Goal: Task Accomplishment & Management: Use online tool/utility

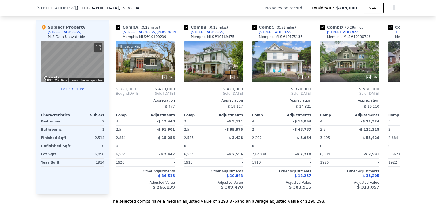
scroll to position [585, 0]
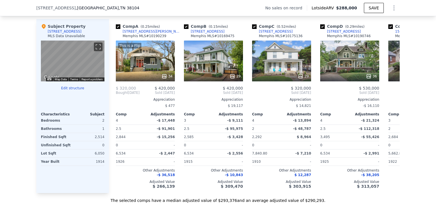
click at [76, 90] on button "Edit structure" at bounding box center [73, 88] width 64 height 5
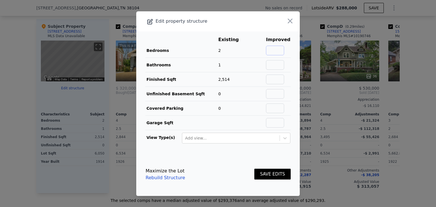
click at [275, 51] on input "text" at bounding box center [275, 51] width 18 height 10
type input "3"
click at [276, 62] on input "text" at bounding box center [275, 65] width 18 height 10
type input "2"
click at [267, 173] on button "SAVE EDITS" at bounding box center [273, 174] width 36 height 11
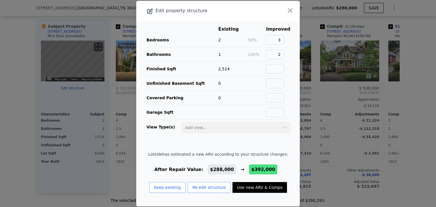
click at [250, 188] on button "Use new ARV & Comps" at bounding box center [260, 187] width 55 height 11
type input "3"
type input "3.5"
type input "2200"
type input "8712"
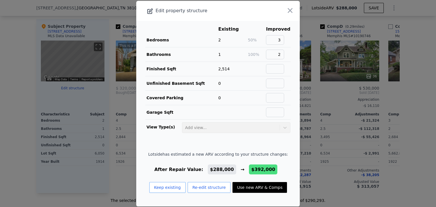
checkbox input "false"
checkbox input "true"
type input "$ 392,000"
type input "$ 127,774"
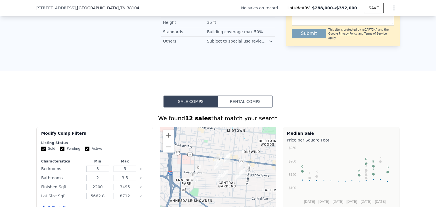
scroll to position [348, 0]
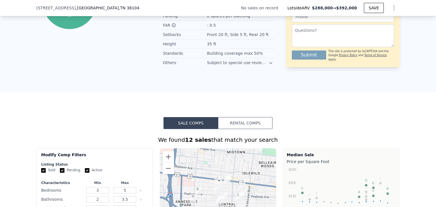
type input "2"
type input "3.25"
type input "1812"
type input "8460"
checkbox input "false"
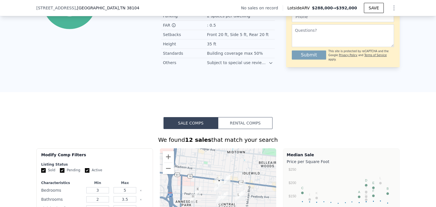
type input "$ 288,000"
type input "$ 30,003"
checkbox input "false"
checkbox input "true"
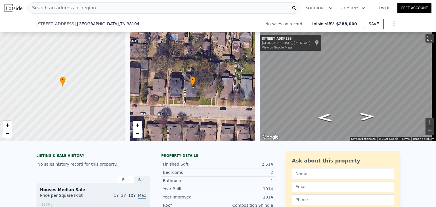
scroll to position [0, 0]
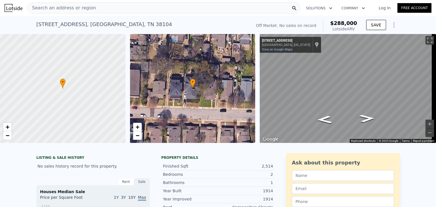
click at [96, 10] on div "Search an address or region" at bounding box center [163, 7] width 273 height 11
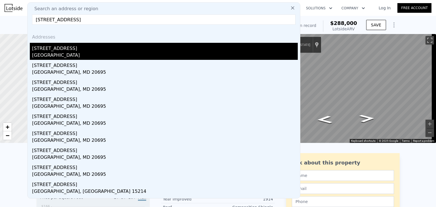
type input "[STREET_ADDRESS]"
click at [51, 51] on div "[STREET_ADDRESS]" at bounding box center [165, 47] width 266 height 9
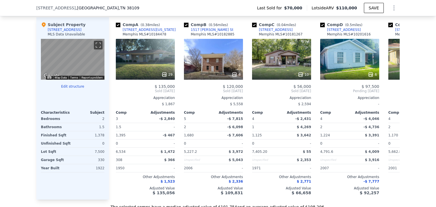
scroll to position [592, 0]
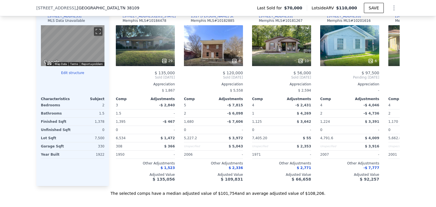
click at [74, 75] on button "Edit structure" at bounding box center [73, 73] width 64 height 5
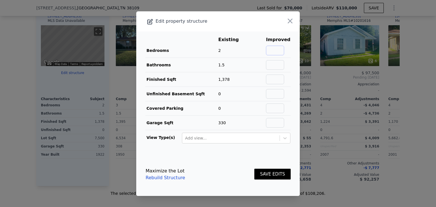
click at [276, 51] on input "text" at bounding box center [275, 51] width 18 height 10
type input "3"
click at [267, 172] on button "SAVE EDITS" at bounding box center [273, 174] width 36 height 11
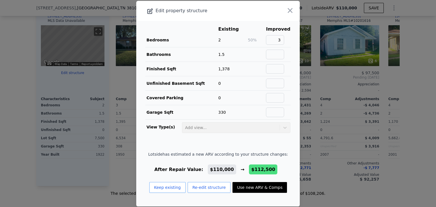
click at [249, 188] on button "Use new ARV & Comps" at bounding box center [260, 187] width 55 height 11
type input "8276.4"
type input "$ 112,500"
type input "$ 30,462"
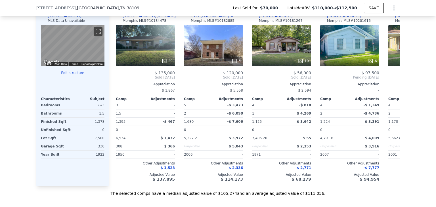
click at [69, 75] on button "Edit structure" at bounding box center [73, 73] width 64 height 5
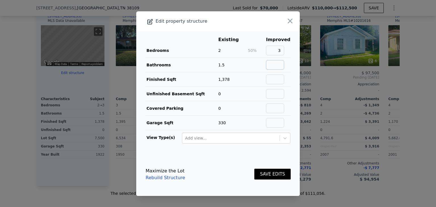
click at [276, 66] on input "text" at bounding box center [275, 65] width 18 height 10
type input "2"
click at [270, 174] on button "SAVE EDITS" at bounding box center [273, 174] width 36 height 11
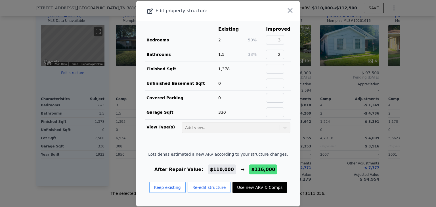
click at [254, 191] on button "Use new ARV & Comps" at bounding box center [260, 187] width 55 height 11
checkbox input "false"
checkbox input "true"
type input "$ 116,000"
type input "$ 33,755"
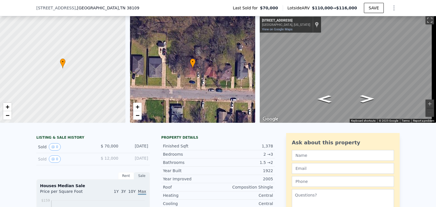
scroll to position [0, 0]
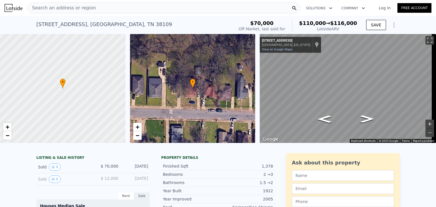
click at [426, 128] on button "Zoom in" at bounding box center [430, 124] width 9 height 9
type input "11761.2"
checkbox input "false"
type input "$ 110,000"
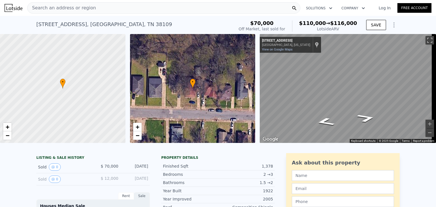
type input "$ 28,112"
checkbox input "true"
click at [72, 78] on div at bounding box center [63, 88] width 151 height 131
click at [8, 128] on span "+" at bounding box center [8, 127] width 4 height 7
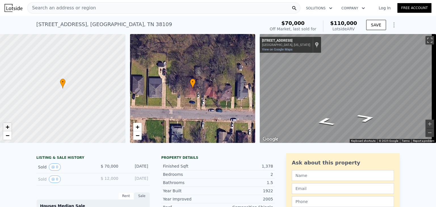
click at [8, 128] on span "+" at bounding box center [8, 127] width 4 height 7
drag, startPoint x: 80, startPoint y: 93, endPoint x: 31, endPoint y: 92, distance: 49.7
click at [31, 92] on div at bounding box center [63, 88] width 151 height 131
drag, startPoint x: 69, startPoint y: 90, endPoint x: 0, endPoint y: 86, distance: 69.1
click at [0, 86] on div at bounding box center [63, 88] width 151 height 131
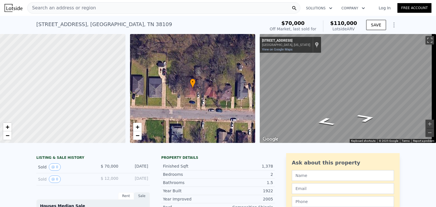
drag, startPoint x: 45, startPoint y: 91, endPoint x: 0, endPoint y: 91, distance: 45.2
click at [0, 91] on div at bounding box center [63, 88] width 151 height 131
drag, startPoint x: 73, startPoint y: 85, endPoint x: 170, endPoint y: 73, distance: 98.5
click at [170, 73] on div "• + − • + − ← Move left → Move right ↑ Move up ↓ Move down + Zoom in - Zoom out…" at bounding box center [218, 88] width 436 height 109
drag, startPoint x: 64, startPoint y: 69, endPoint x: 154, endPoint y: 82, distance: 90.4
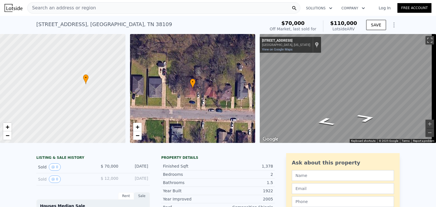
click at [154, 82] on div "• + − • + − ← Move left → Move right ↑ Move up ↓ Move down + Zoom in - Zoom out…" at bounding box center [218, 88] width 436 height 109
drag, startPoint x: 55, startPoint y: 97, endPoint x: 67, endPoint y: 66, distance: 33.0
click at [67, 66] on div at bounding box center [63, 88] width 151 height 131
drag, startPoint x: 82, startPoint y: 75, endPoint x: 22, endPoint y: 76, distance: 59.9
click at [22, 76] on div at bounding box center [63, 88] width 151 height 131
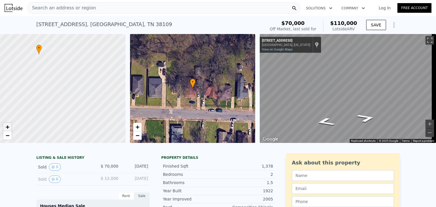
click at [9, 125] on span "+" at bounding box center [8, 127] width 4 height 7
drag, startPoint x: 51, startPoint y: 92, endPoint x: 87, endPoint y: 137, distance: 57.0
click at [87, 137] on div at bounding box center [63, 88] width 151 height 131
drag, startPoint x: 94, startPoint y: 85, endPoint x: 82, endPoint y: 110, distance: 27.8
click at [82, 110] on div at bounding box center [63, 88] width 151 height 131
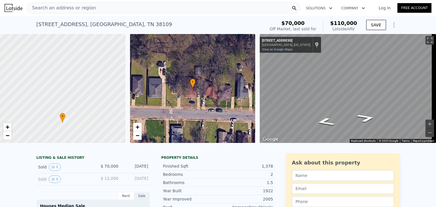
drag, startPoint x: 64, startPoint y: 94, endPoint x: 88, endPoint y: 127, distance: 41.1
click at [88, 127] on div at bounding box center [62, 89] width 151 height 131
click at [164, 91] on div "• + − • + − ← Move left → Move right ↑ Move up ↓ Move down + Zoom in - Zoom out…" at bounding box center [218, 88] width 436 height 109
click at [189, 64] on div "• + − • + − ← Move left → Move right ↑ Move up ↓ Move down + Zoom in - Zoom out…" at bounding box center [218, 88] width 436 height 109
click at [179, 70] on div "• + − • + − ← Move left → Move right ↑ Move up ↓ Move down + Zoom in - Zoom out…" at bounding box center [218, 88] width 436 height 109
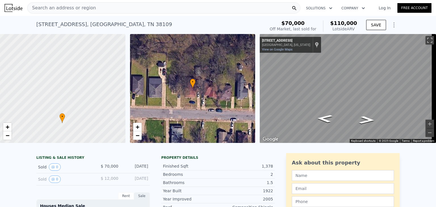
click at [222, 99] on div "• + − • + − ← Move left → Move right ↑ Move up ↓ Move down + Zoom in - Zoom out…" at bounding box center [218, 88] width 436 height 109
click at [436, 21] on div "Search an address or region Solutions Company Open main menu Log In Free Accoun…" at bounding box center [218, 103] width 436 height 207
click at [436, 96] on div "Search an address or region Solutions Company Open main menu Log In Free Accoun…" at bounding box center [218, 103] width 436 height 207
click at [218, 79] on div "• + − • + − ← Move left → Move right ↑ Move up ↓ Move down + Zoom in - Zoom out…" at bounding box center [218, 88] width 436 height 109
click at [203, 98] on div "• + − • + − ← Move left → Move right ↑ Move up ↓ Move down + Zoom in - Zoom out…" at bounding box center [218, 88] width 436 height 109
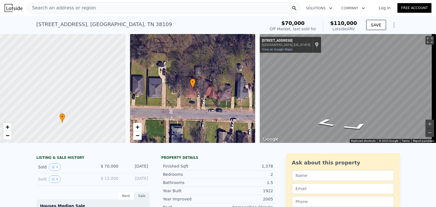
click at [201, 90] on div "• + − • + − ← Move left → Move right ↑ Move up ↓ Move down + Zoom in - Zoom out…" at bounding box center [218, 88] width 436 height 109
click at [182, 86] on div "• + − • + − ← Move left → Move right ↑ Move up ↓ Move down + Zoom in - Zoom out…" at bounding box center [218, 88] width 436 height 109
click at [435, 77] on div "Search an address or region Solutions Company Open main menu Log In Free Accoun…" at bounding box center [218, 103] width 436 height 207
click at [244, 96] on div "• + − • + − ← Move left → Move right ↑ Move up ↓ Move down + Zoom in - Zoom out…" at bounding box center [218, 88] width 436 height 109
click at [258, 105] on div "← Move left → Move right ↑ Move up ↓ Move down + Zoom in - Zoom out [STREET_ADD…" at bounding box center [346, 88] width 176 height 109
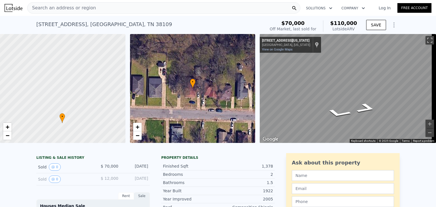
click at [436, 68] on div "Search an address or region Solutions Company Open main menu Log In Free Accoun…" at bounding box center [218, 103] width 436 height 207
click at [436, 62] on div "Search an address or region Solutions Company Open main menu Log In Free Accoun…" at bounding box center [218, 103] width 436 height 207
click at [436, 80] on div "Search an address or region Solutions Company Open main menu Log In Free Accoun…" at bounding box center [218, 103] width 436 height 207
click at [436, 85] on div "Search an address or region Solutions Company Open main menu Log In Free Accoun…" at bounding box center [218, 103] width 436 height 207
click at [436, 112] on div "Search an address or region Solutions Company Open main menu Log In Free Accoun…" at bounding box center [218, 103] width 436 height 207
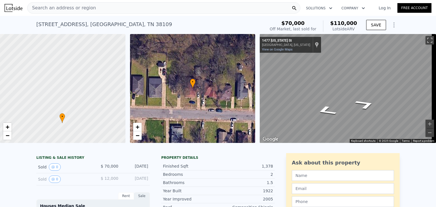
click at [436, 37] on div "Search an address or region Solutions Company Open main menu Log In Free Accoun…" at bounding box center [218, 103] width 436 height 207
click at [207, 73] on div "• + − • + − ← Move left → Move right ↑ Move up ↓ Move down + Zoom in - Zoom out…" at bounding box center [218, 88] width 436 height 109
click at [259, 109] on div "← Move left → Move right ↑ Move up ↓ Move down + Zoom in - Zoom out [STREET_ADD…" at bounding box center [346, 88] width 176 height 109
click at [237, 131] on div "• + − • + − ← Move left → Move right ↑ Move up ↓ Move down + Zoom in - Zoom out…" at bounding box center [218, 88] width 436 height 109
click at [258, 61] on div "← Move left → Move right ↑ Move up ↓ Move down + Zoom in - Zoom out [STREET_ADD…" at bounding box center [346, 88] width 176 height 109
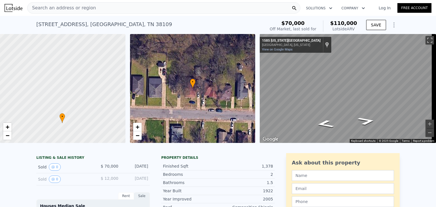
click at [436, 42] on div "Search an address or region Solutions Company Open main menu Log In Free Accoun…" at bounding box center [218, 103] width 436 height 207
click at [436, 124] on div "Search an address or region Solutions Company Open main menu Log In Free Accoun…" at bounding box center [218, 103] width 436 height 207
click at [247, 93] on div "• + − • + − ← Move left → Move right ↑ Move up ↓ Move down + Zoom in - Zoom out…" at bounding box center [218, 88] width 436 height 109
click at [211, 103] on div "• + − • + − ← Move left → Move right ↑ Move up ↓ Move down + Zoom in - Zoom out…" at bounding box center [218, 88] width 436 height 109
click at [265, 43] on div "← Move left → Move right ↑ Move up ↓ Move down + Zoom in - Zoom out [STREET_ADD…" at bounding box center [348, 88] width 176 height 109
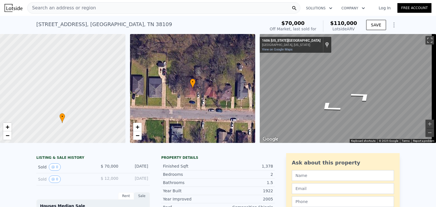
click at [207, 37] on div "• + − • + − ← Move left → Move right ↑ Move up ↓ Move down + Zoom in - Zoom out…" at bounding box center [218, 88] width 436 height 109
click at [177, 124] on div "• + − • + − ← Move left → Move right ↑ Move up ↓ Move down + Zoom in - Zoom out…" at bounding box center [218, 88] width 436 height 109
click at [237, 124] on div "• + − • + − ← Move left → Move right ↑ Move up ↓ Move down + Zoom in - Zoom out…" at bounding box center [218, 88] width 436 height 109
click at [255, 117] on div "• + − • + − ← Move left → Move right ↑ Move up ↓ Move down + Zoom in - Zoom out…" at bounding box center [218, 88] width 436 height 109
click at [331, 119] on icon "Go North, Kansas St" at bounding box center [329, 121] width 41 height 12
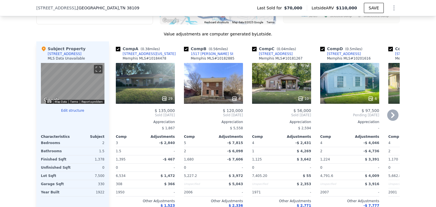
scroll to position [555, 0]
click at [391, 117] on icon at bounding box center [392, 115] width 3 height 6
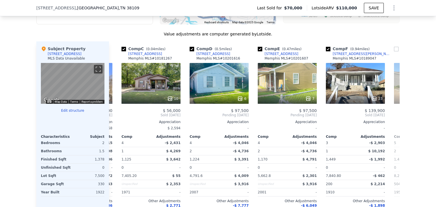
scroll to position [0, 136]
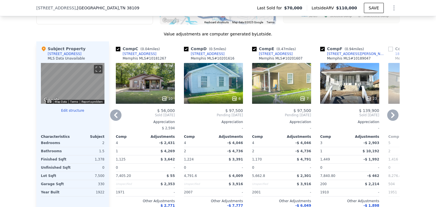
click at [391, 117] on icon at bounding box center [392, 115] width 3 height 6
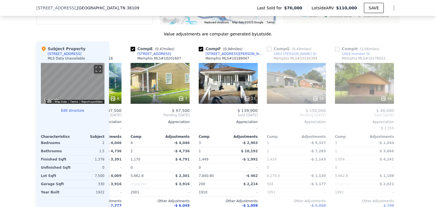
scroll to position [0, 273]
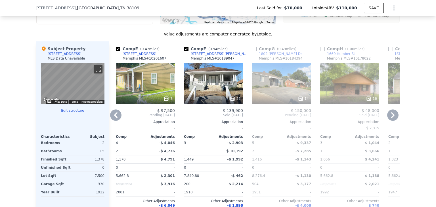
click at [391, 121] on icon at bounding box center [392, 115] width 11 height 11
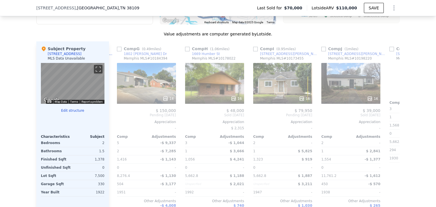
scroll to position [0, 409]
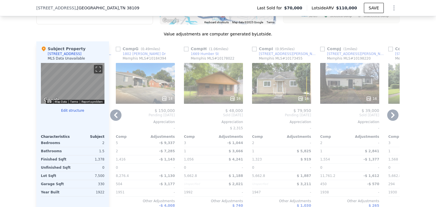
click at [389, 118] on icon at bounding box center [392, 115] width 11 height 11
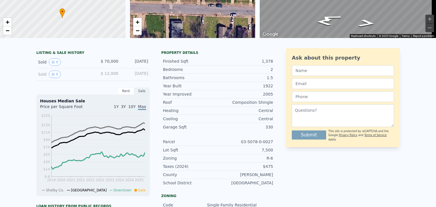
scroll to position [0, 0]
